Goal: Check status

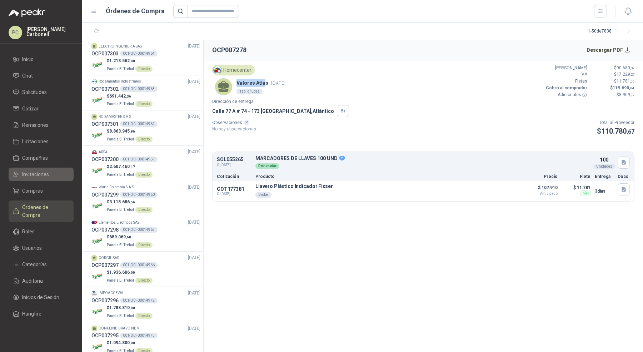
scroll to position [1033, 0]
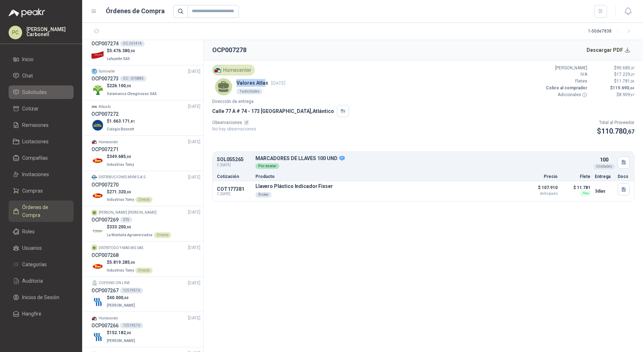
click at [40, 96] on link "Solicitudes" at bounding box center [41, 92] width 65 height 14
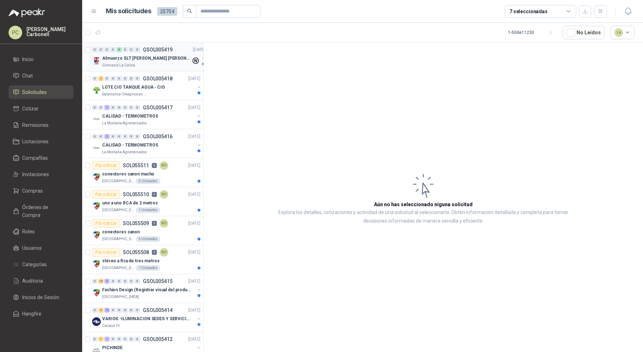
click at [160, 70] on div "0 0 0 0 5 0 0 0 GSOL005419 [DATE] Almuerzo SLT [PERSON_NAME] [PERSON_NAME] Gimn…" at bounding box center [142, 57] width 121 height 29
click at [160, 65] on div "Gimnasio La Colina" at bounding box center [146, 66] width 89 height 6
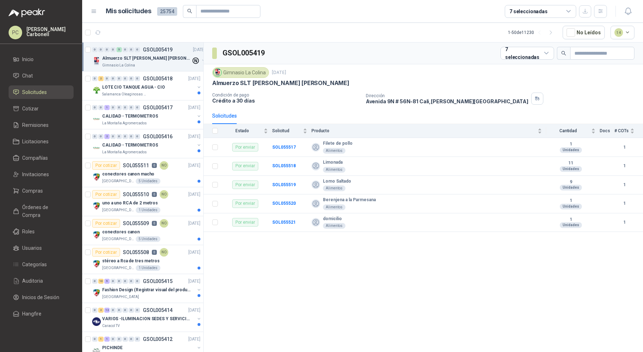
click at [195, 56] on div "Almuerzo SLT [PERSON_NAME] [PERSON_NAME] Gimnasio La Colina" at bounding box center [149, 61] width 114 height 14
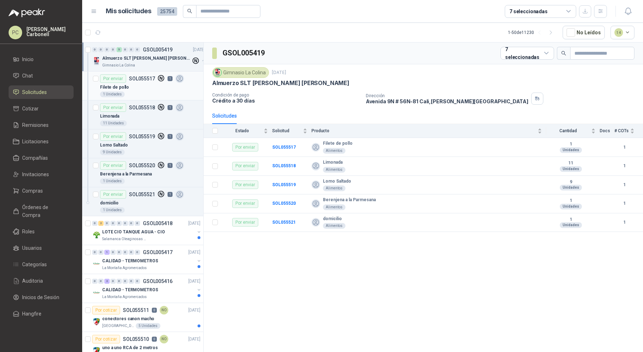
click at [158, 87] on div "Filete de pollo" at bounding box center [150, 87] width 100 height 9
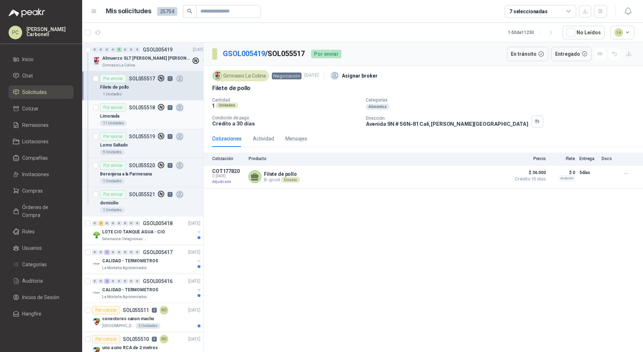
click at [141, 117] on div "Limonada" at bounding box center [150, 116] width 100 height 9
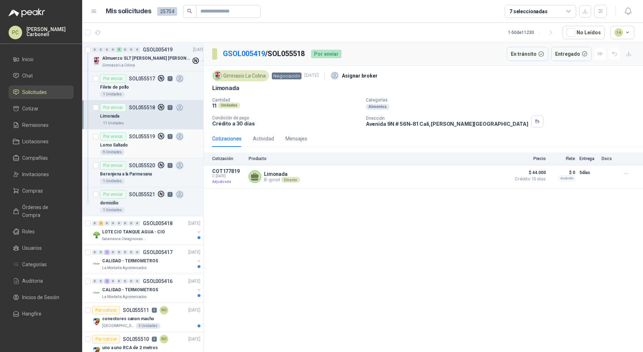
click at [137, 149] on div "9 Unidades" at bounding box center [150, 152] width 100 height 6
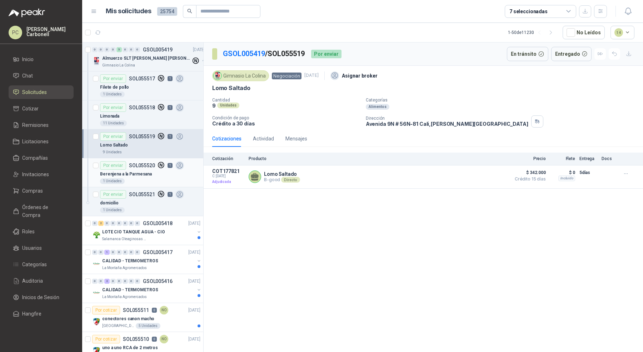
click at [142, 172] on p "Berenjena a la Parmesana" at bounding box center [126, 174] width 52 height 7
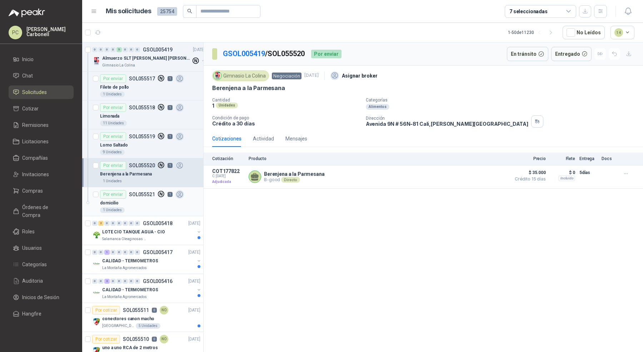
click at [143, 197] on div "Por enviar SOL055521 1" at bounding box center [142, 194] width 84 height 9
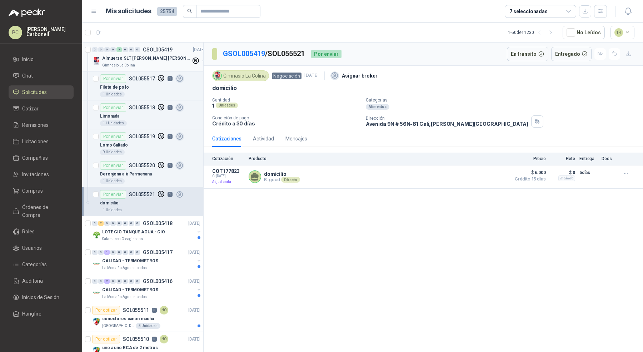
click at [201, 60] on button "button" at bounding box center [204, 61] width 6 height 6
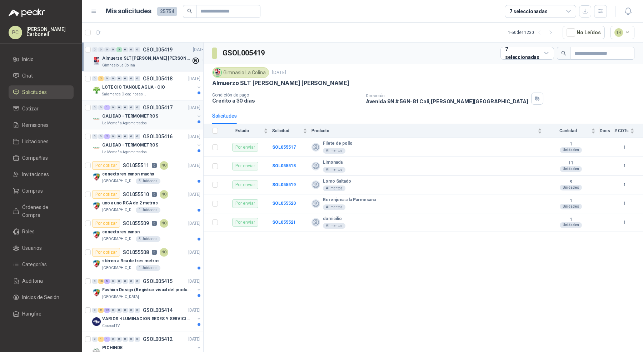
click at [170, 128] on div "0 0 1 0 0 0 0 0 GSOL005417 [DATE] CALIDAD - TERMOMETROS La Montaña Agromercados" at bounding box center [142, 114] width 121 height 29
click at [174, 120] on div "La Montaña Agromercados" at bounding box center [148, 123] width 93 height 6
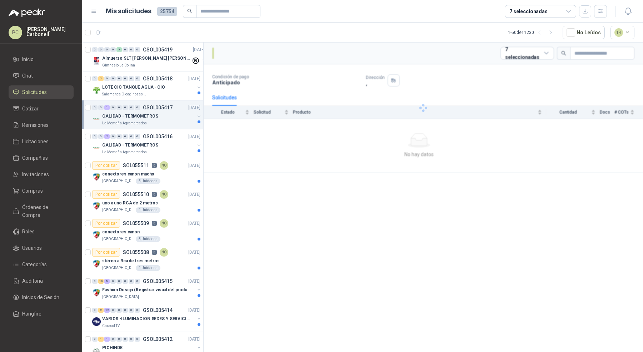
click at [174, 120] on div "La Montaña Agromercados" at bounding box center [148, 123] width 93 height 6
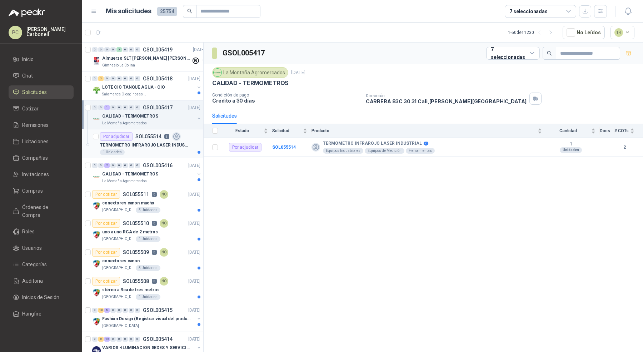
click at [167, 142] on p "TERMOMETRO INFRAROJO LASER INDUSTRIAL" at bounding box center [144, 145] width 89 height 7
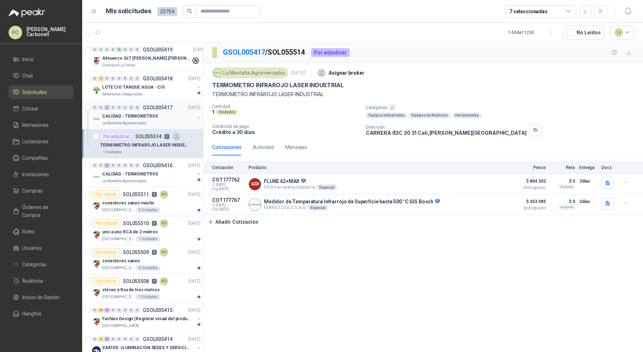
click at [196, 118] on button "button" at bounding box center [199, 118] width 6 height 6
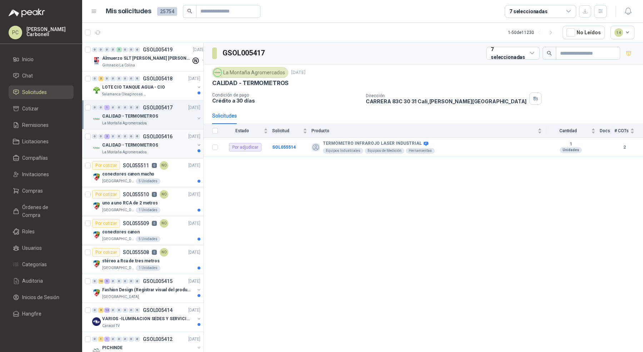
click at [196, 144] on button "button" at bounding box center [199, 145] width 6 height 6
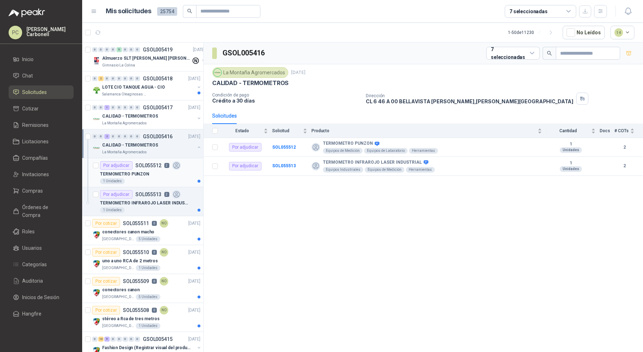
click at [168, 178] on div "1 Unidades" at bounding box center [150, 181] width 100 height 6
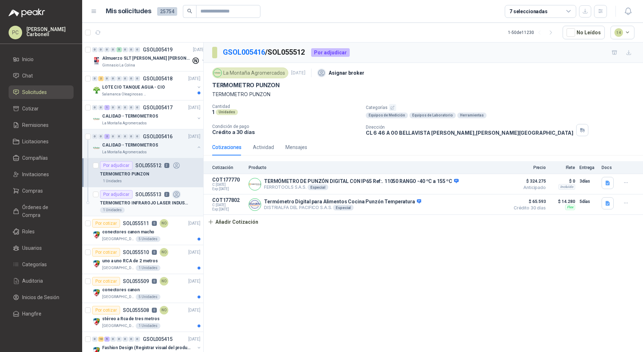
click at [157, 207] on div "1 Unidades" at bounding box center [150, 210] width 100 height 6
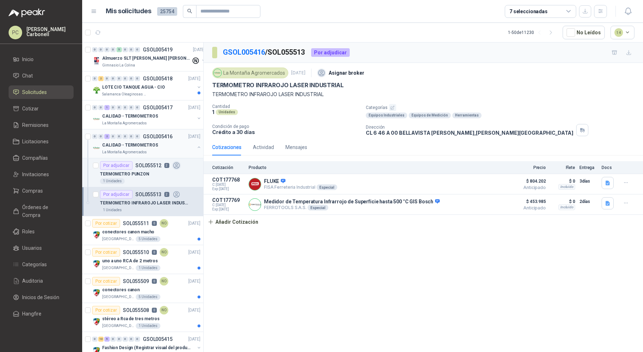
click at [196, 144] on button "button" at bounding box center [199, 147] width 6 height 6
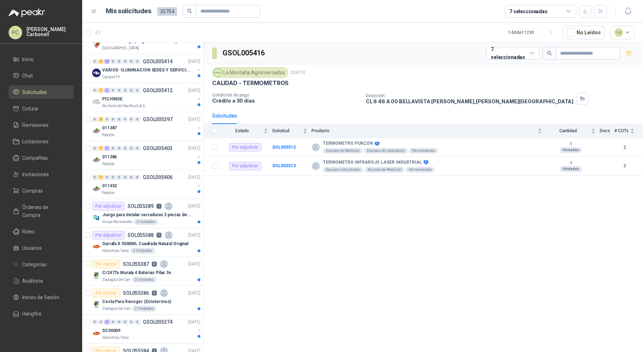
scroll to position [274, 0]
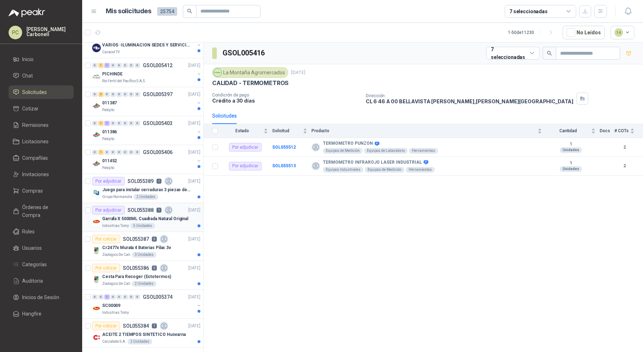
click at [177, 223] on div "Industrias Tomy 5 Unidades" at bounding box center [151, 226] width 98 height 6
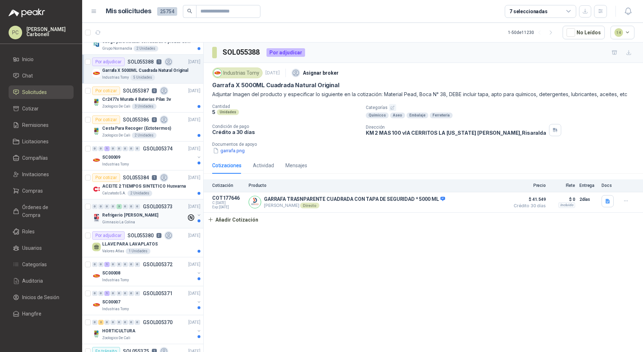
scroll to position [464, 0]
